Goal: Contribute content: Contribute content

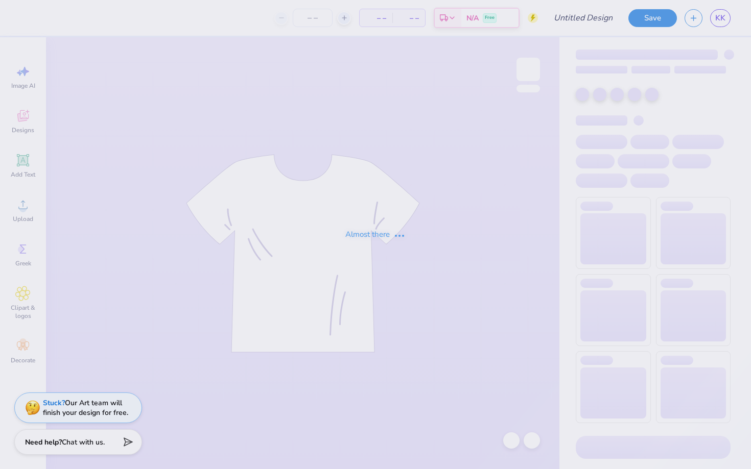
type input "BLSA 25 tote"
type input "12"
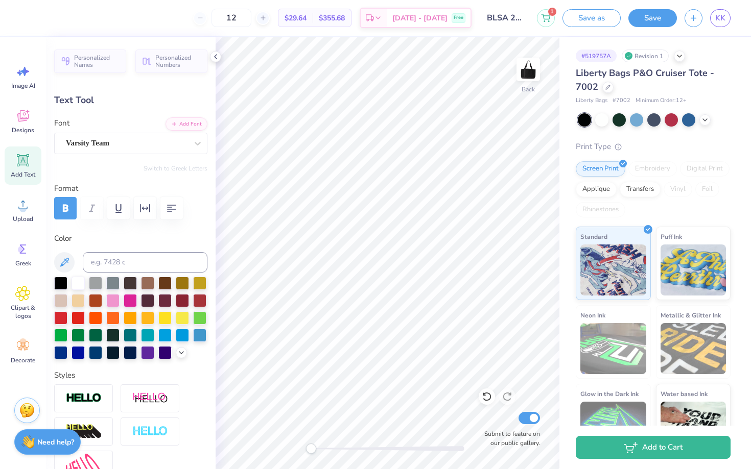
type textarea "BLSA"
click at [660, 18] on button "Save" at bounding box center [652, 17] width 49 height 18
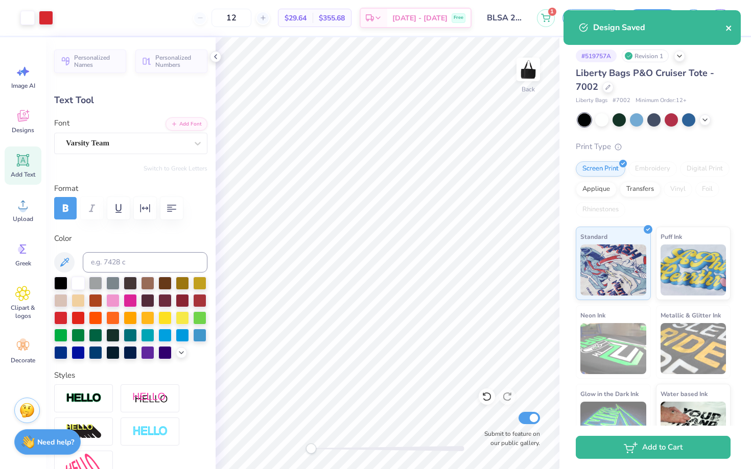
click at [726, 31] on icon "close" at bounding box center [728, 28] width 7 height 8
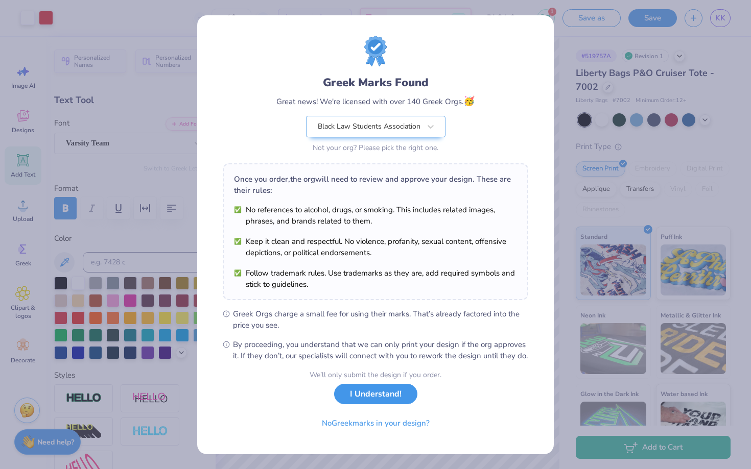
click at [371, 394] on button "I Understand!" at bounding box center [375, 394] width 83 height 21
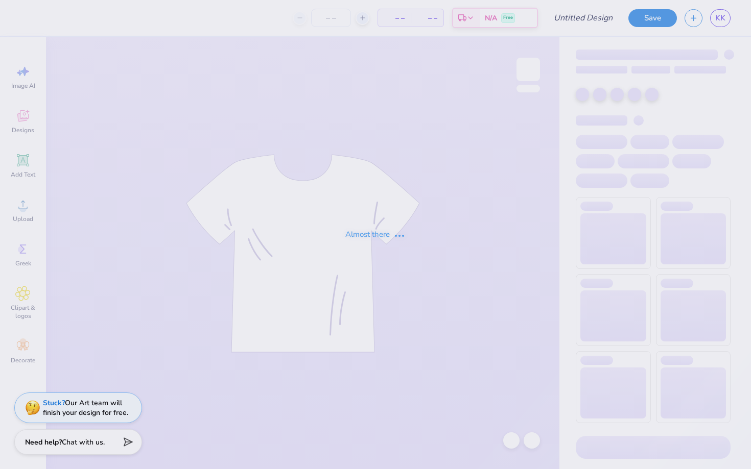
type input "BLSA Tote 26"
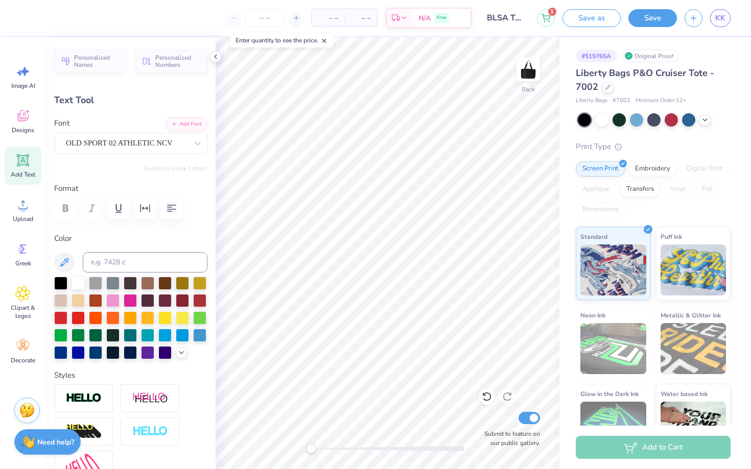
type textarea "a"
type input "0.0"
click at [654, 20] on button "Save" at bounding box center [652, 17] width 49 height 18
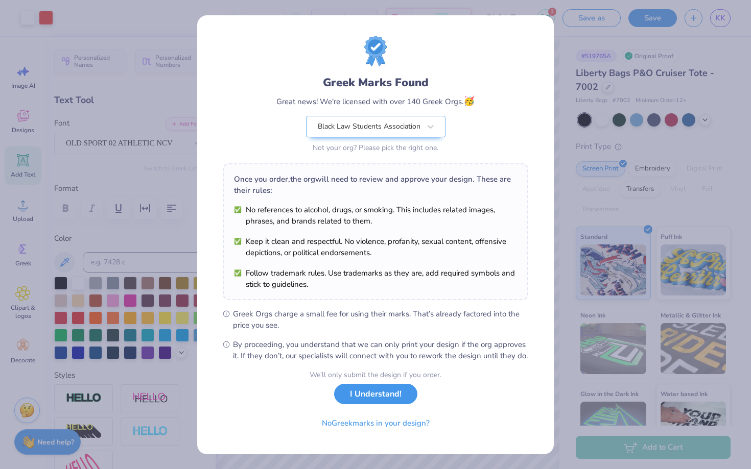
click at [363, 405] on button "I Understand!" at bounding box center [375, 394] width 83 height 21
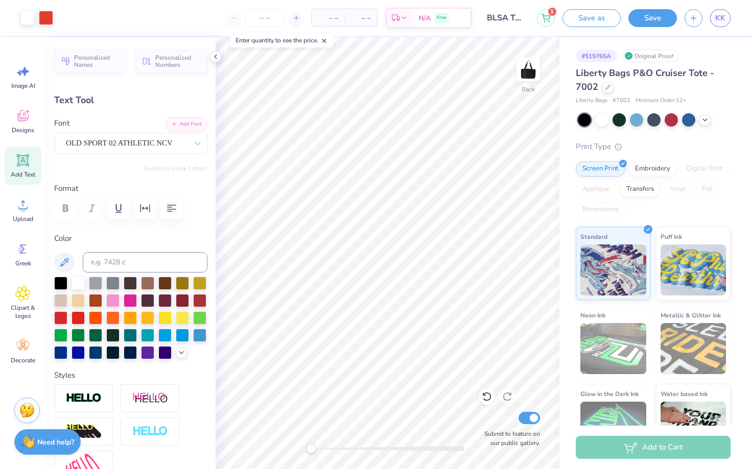
click at [515, 20] on input "BLSA Tote 26" at bounding box center [504, 18] width 50 height 20
